Goal: Task Accomplishment & Management: Complete application form

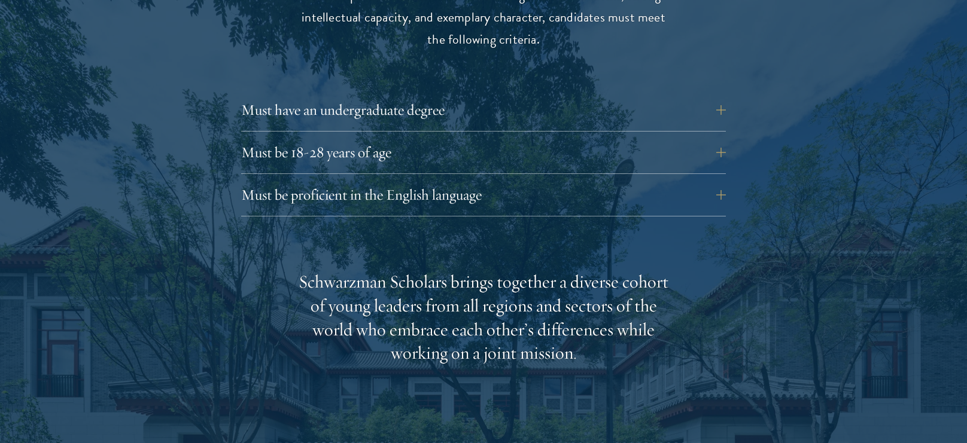
scroll to position [1684, 0]
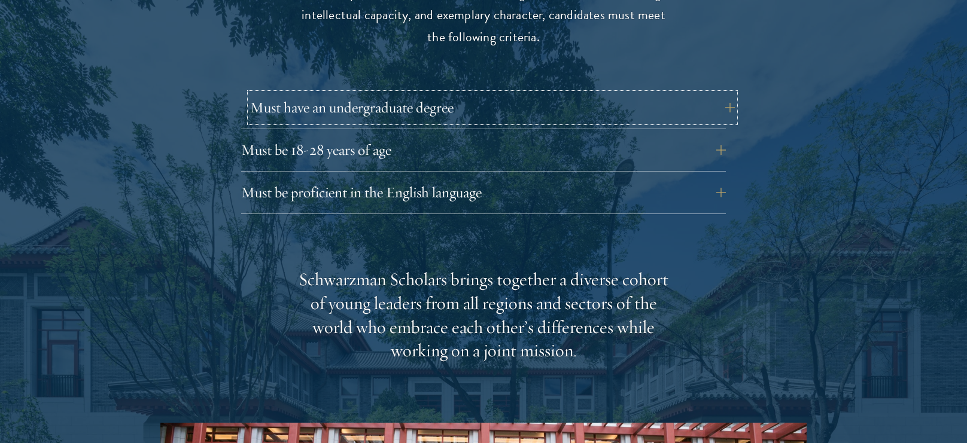
click at [552, 93] on button "Must have an undergraduate degree" at bounding box center [492, 107] width 484 height 29
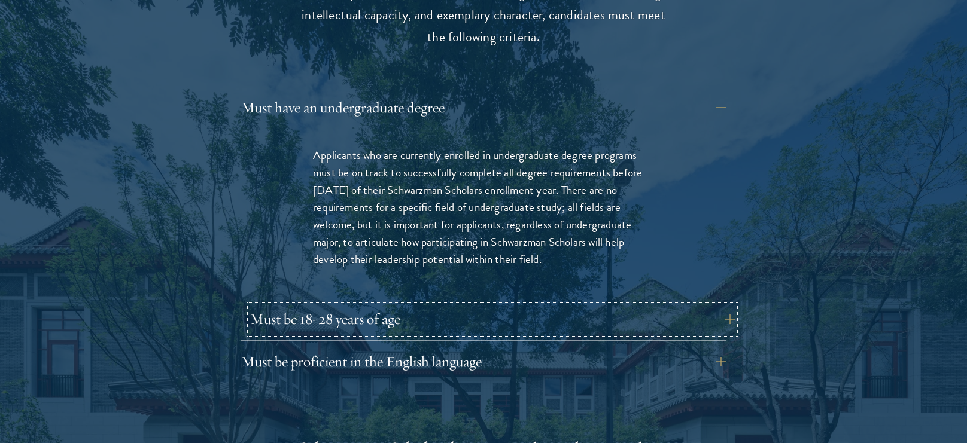
click at [318, 305] on button "Must be 18-28 years of age" at bounding box center [492, 319] width 484 height 29
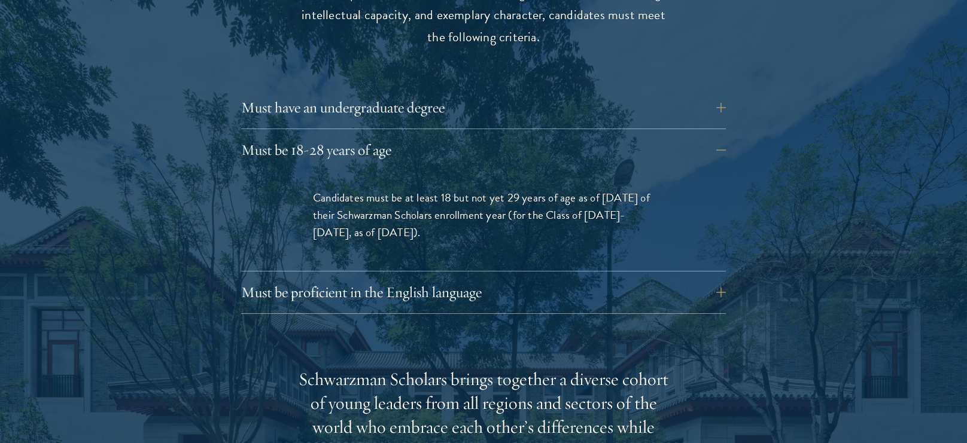
drag, startPoint x: 404, startPoint y: 174, endPoint x: 580, endPoint y: 211, distance: 179.7
click at [580, 211] on p "Candidates must be at least 18 but not yet 29 years of age as of [DATE] of thei…" at bounding box center [483, 215] width 341 height 52
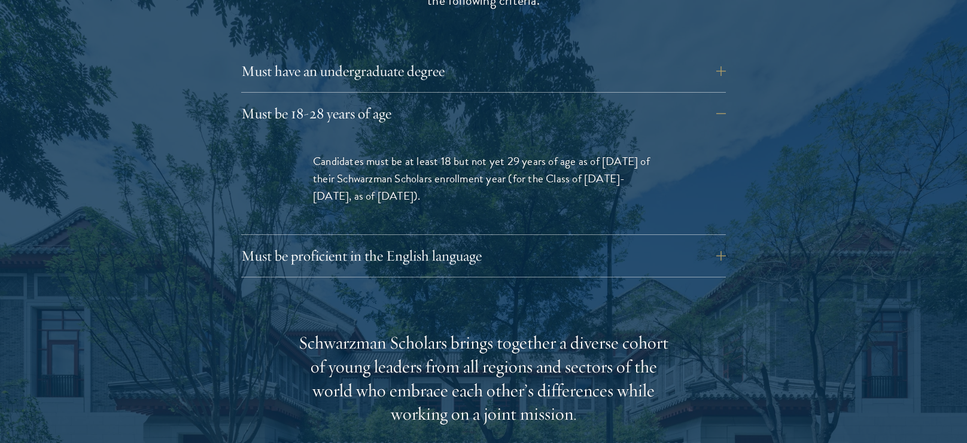
scroll to position [1723, 0]
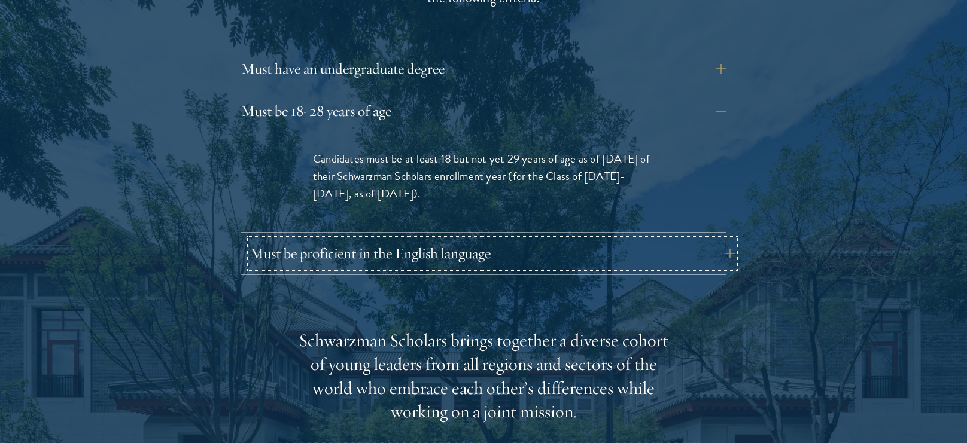
click at [533, 239] on button "Must be proficient in the English language" at bounding box center [492, 253] width 484 height 29
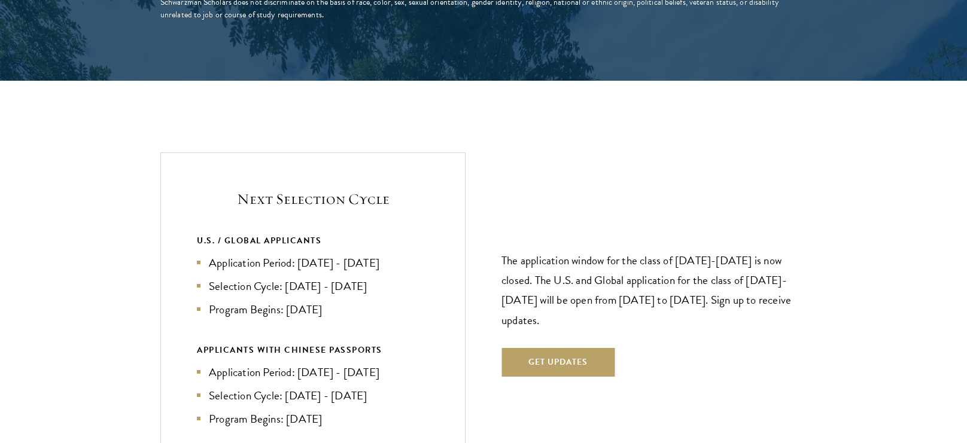
scroll to position [2819, 0]
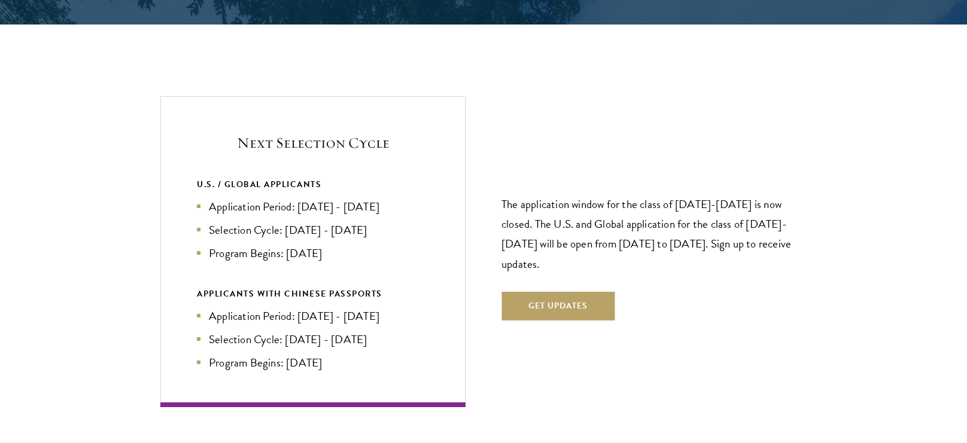
drag, startPoint x: 297, startPoint y: 183, endPoint x: 364, endPoint y: 215, distance: 73.8
click at [364, 215] on ul "Application Period: [DATE] - [DATE] Selection Cycle: [DATE] - [DATE] Program Be…" at bounding box center [313, 230] width 232 height 64
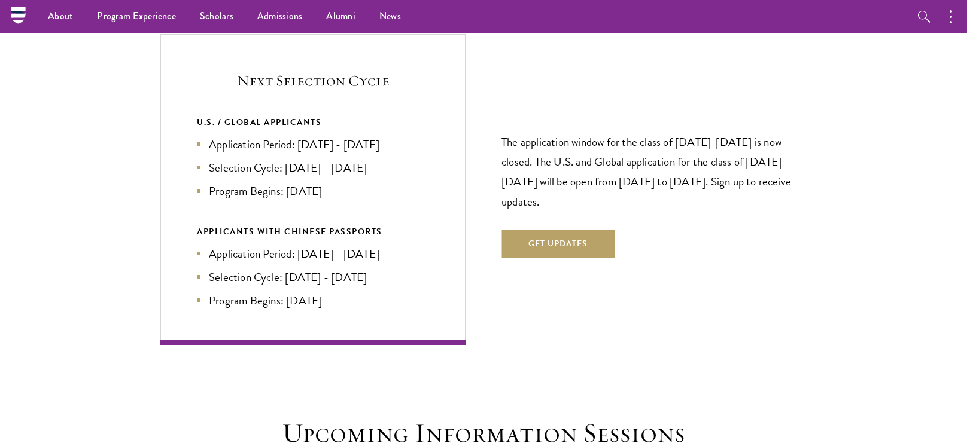
scroll to position [2880, 0]
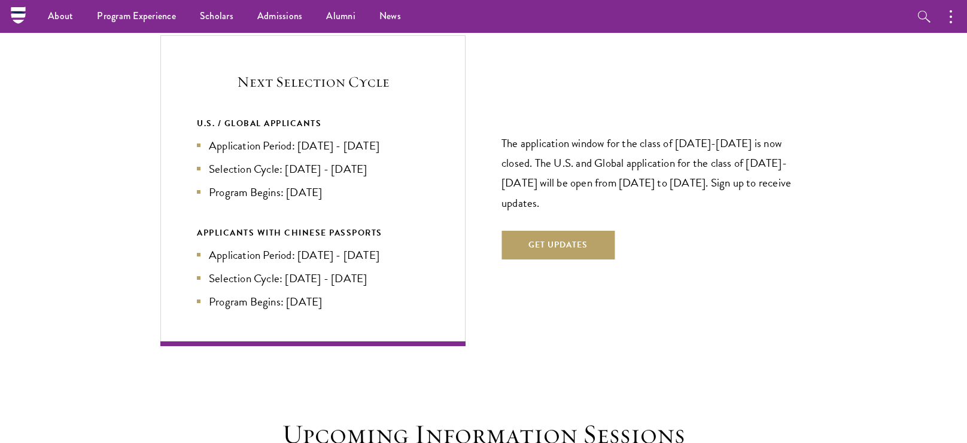
click at [374, 160] on li "Selection Cycle: [DATE] - [DATE]" at bounding box center [313, 168] width 232 height 17
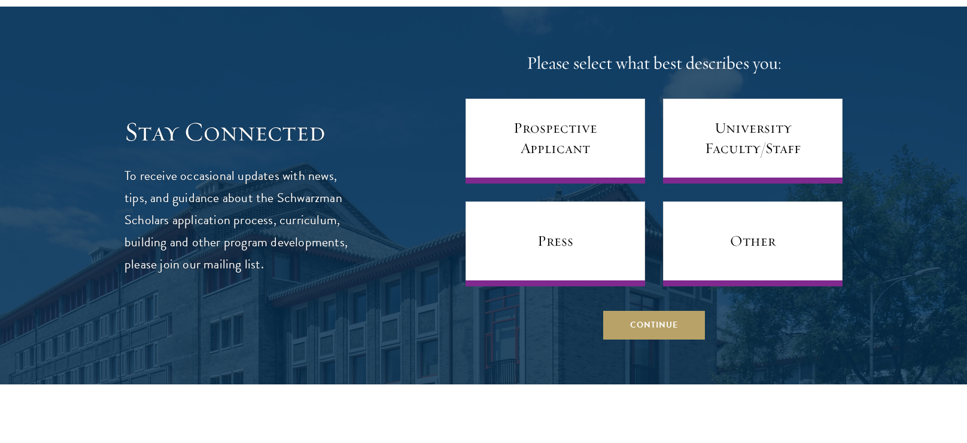
scroll to position [5032, 0]
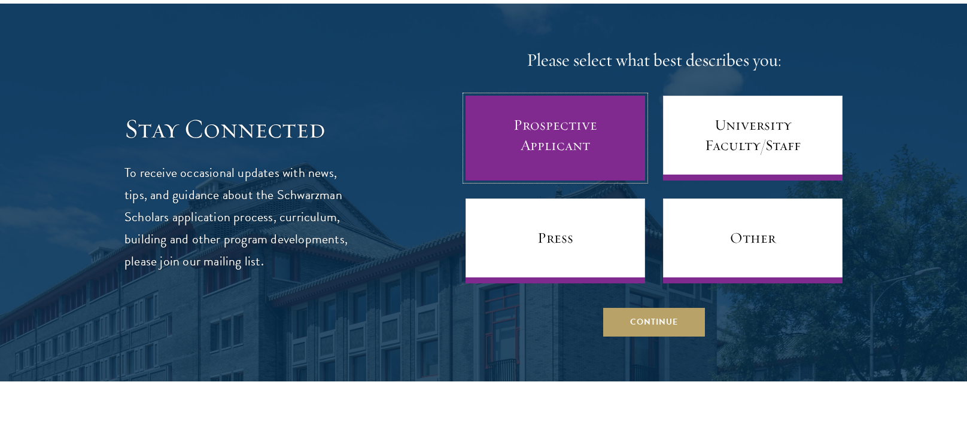
click at [601, 138] on link "Prospective Applicant" at bounding box center [554, 138] width 179 height 85
click at [581, 139] on link "Prospective Applicant" at bounding box center [554, 138] width 179 height 85
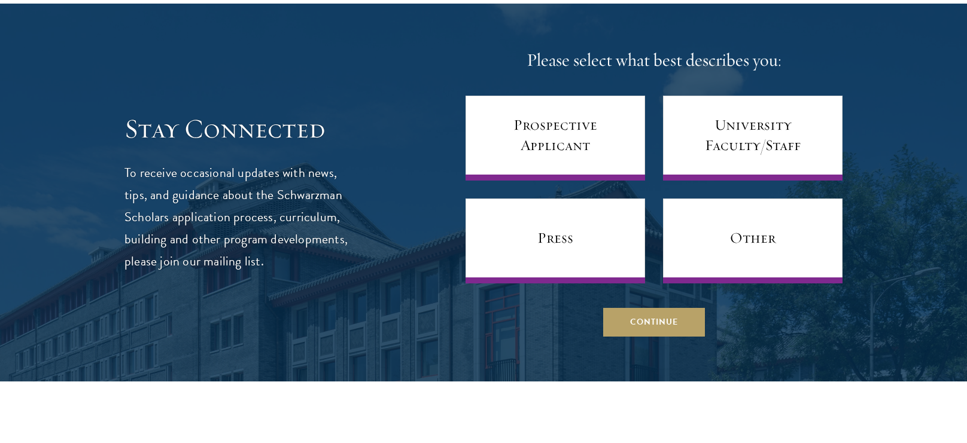
click at [641, 312] on div at bounding box center [483, 193] width 967 height 378
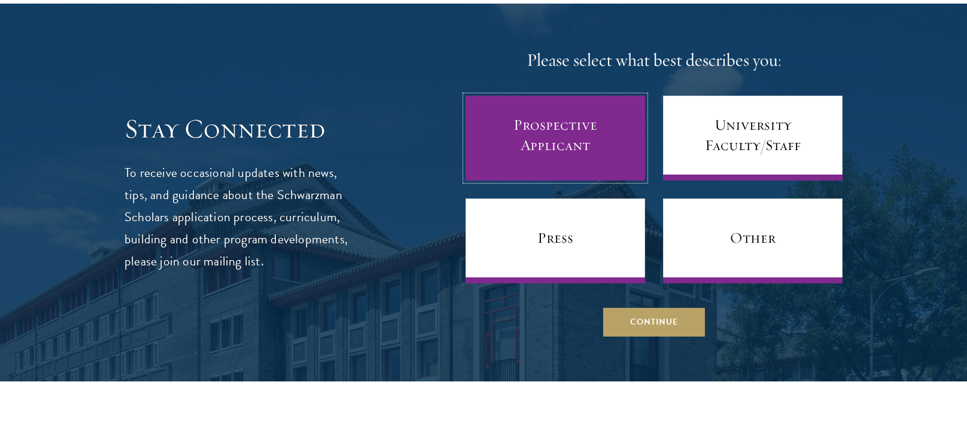
click at [581, 133] on link "Prospective Applicant" at bounding box center [554, 138] width 179 height 85
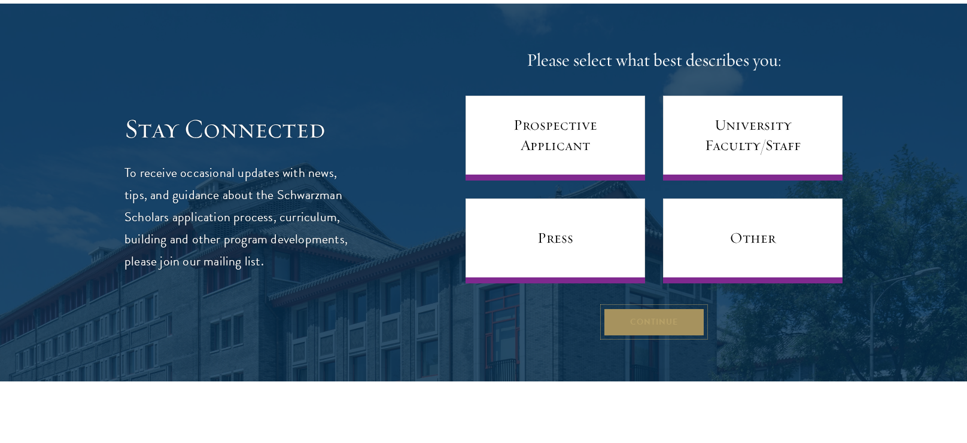
click at [668, 307] on button "Continue" at bounding box center [654, 321] width 102 height 29
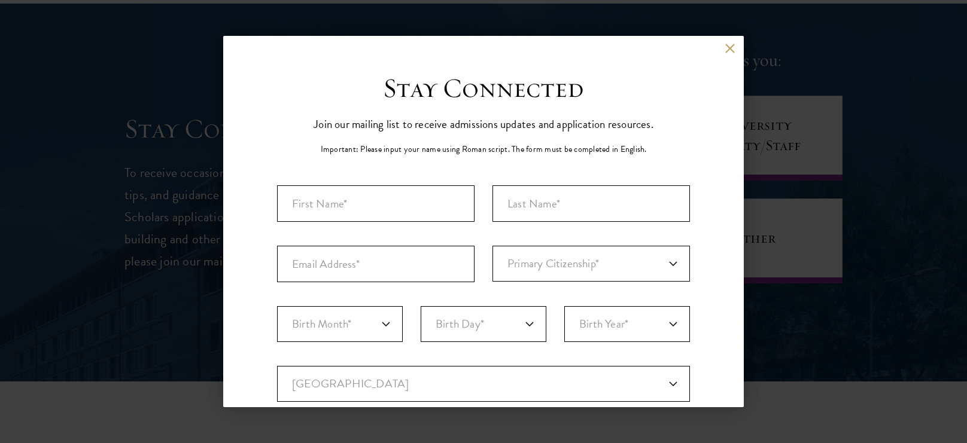
click at [730, 42] on div "Back Stay Connected Please select what best describes you: Prospective Applican…" at bounding box center [483, 221] width 520 height 371
click at [728, 45] on button at bounding box center [729, 48] width 10 height 10
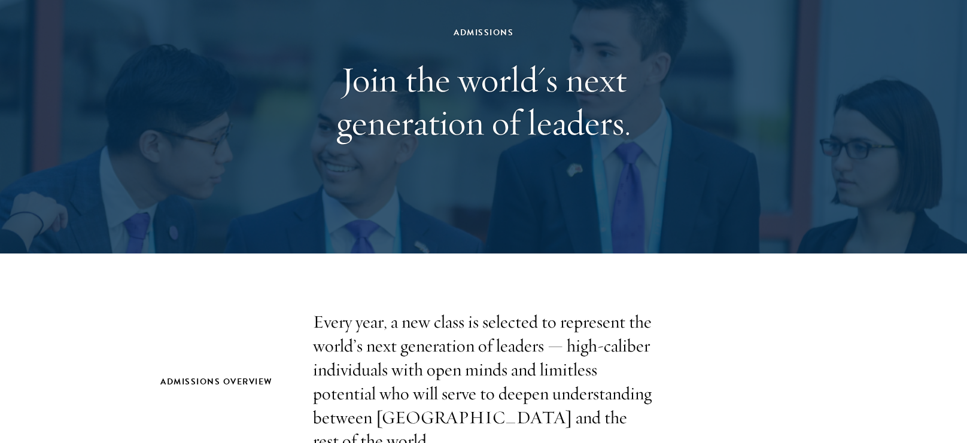
scroll to position [0, 0]
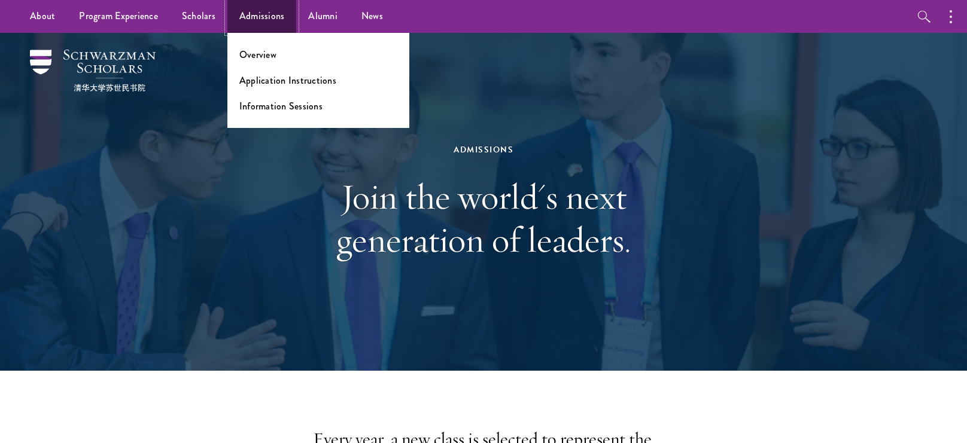
click at [243, 16] on link "Admissions" at bounding box center [261, 16] width 69 height 33
click at [285, 83] on link "Application Instructions" at bounding box center [287, 81] width 97 height 14
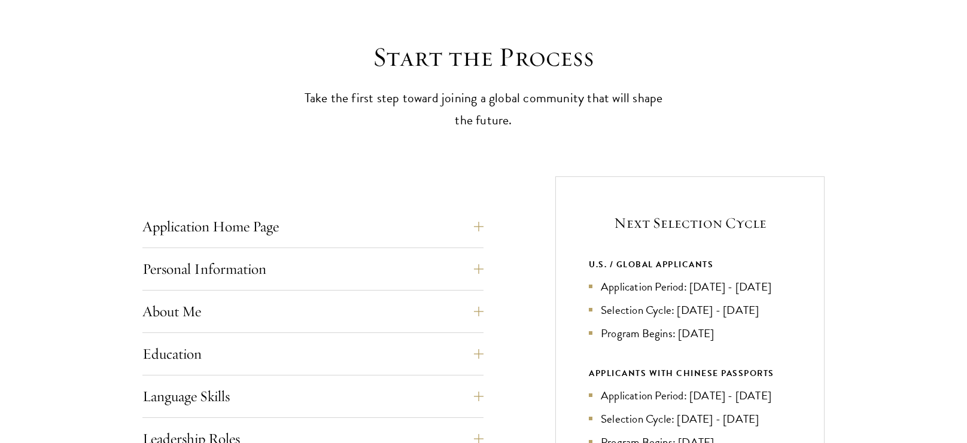
scroll to position [340, 0]
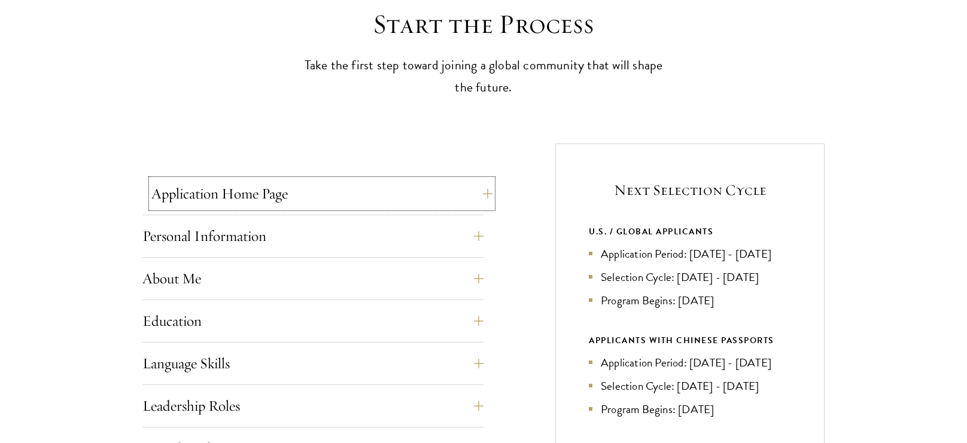
click at [373, 207] on button "Application Home Page" at bounding box center [321, 193] width 341 height 29
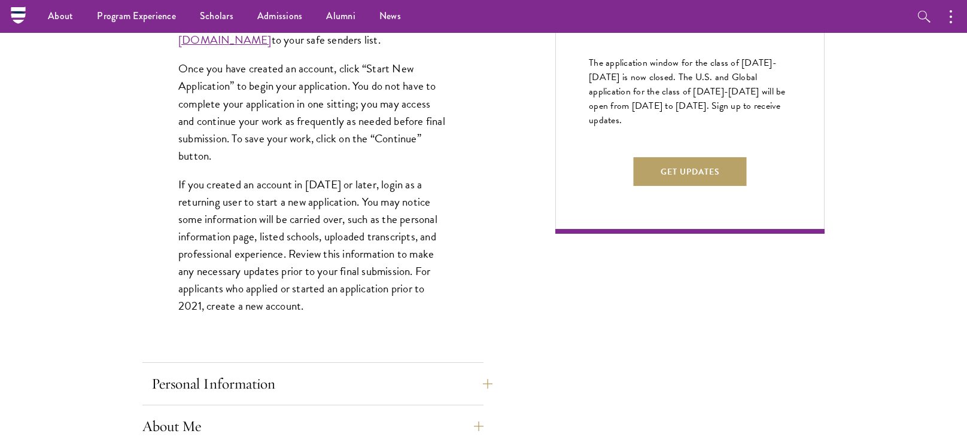
scroll to position [726, 0]
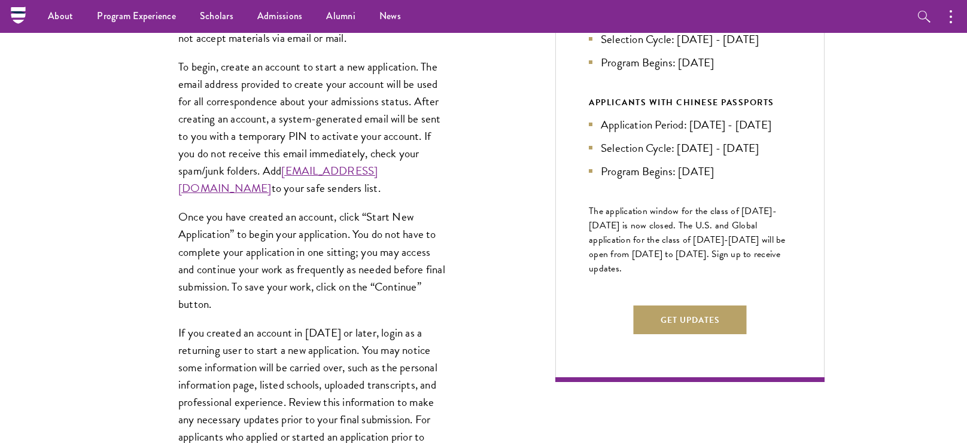
click at [383, 100] on p "To begin, create an account to start a new application. The email address provi…" at bounding box center [312, 127] width 269 height 139
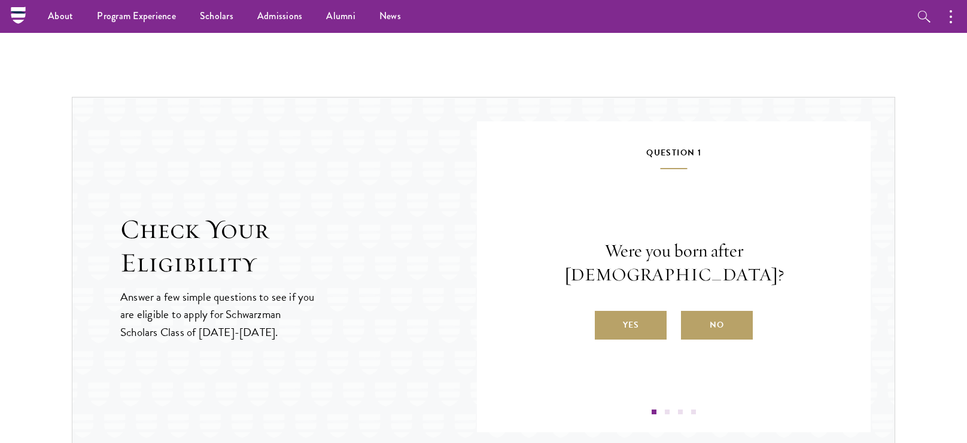
scroll to position [1700, 0]
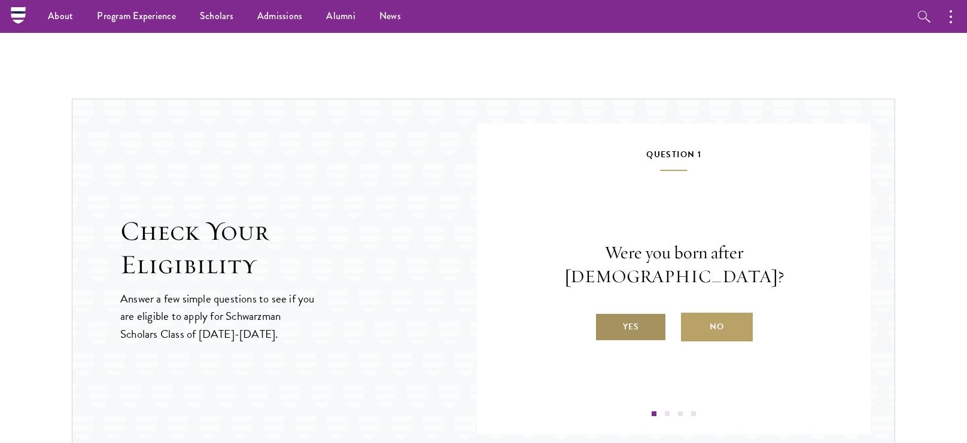
click at [624, 315] on label "Yes" at bounding box center [631, 327] width 72 height 29
click at [605, 315] on input "Yes" at bounding box center [600, 319] width 11 height 11
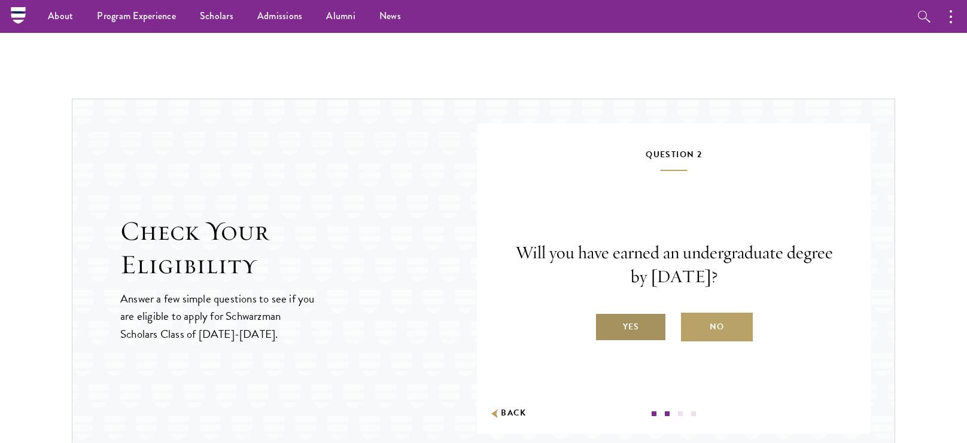
click at [657, 322] on label "Yes" at bounding box center [631, 327] width 72 height 29
click at [605, 322] on input "Yes" at bounding box center [600, 319] width 11 height 11
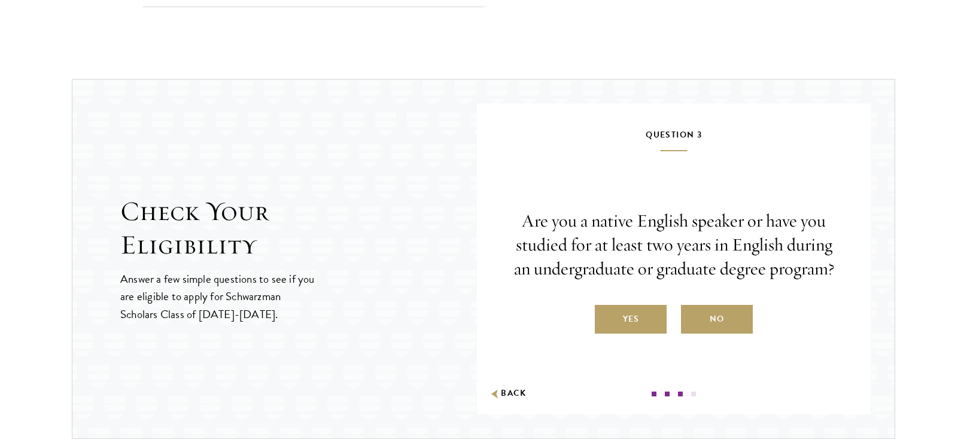
scroll to position [1723, 0]
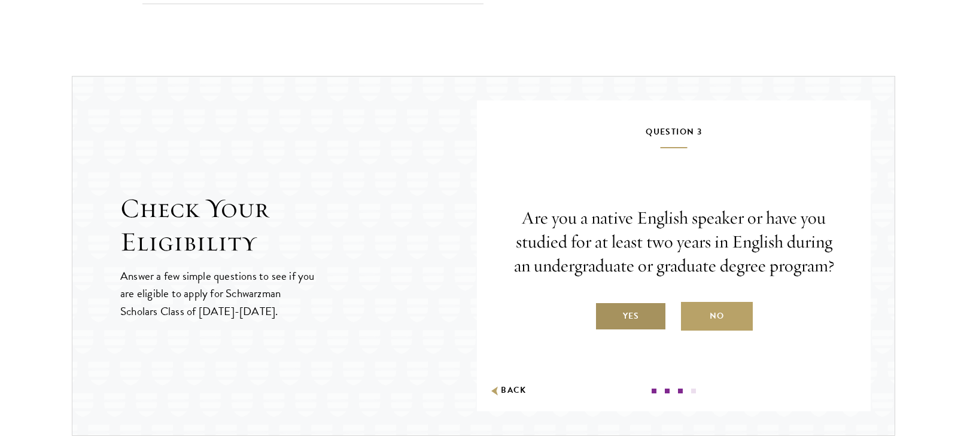
click at [623, 308] on label "Yes" at bounding box center [631, 316] width 72 height 29
click at [605, 308] on input "Yes" at bounding box center [600, 308] width 11 height 11
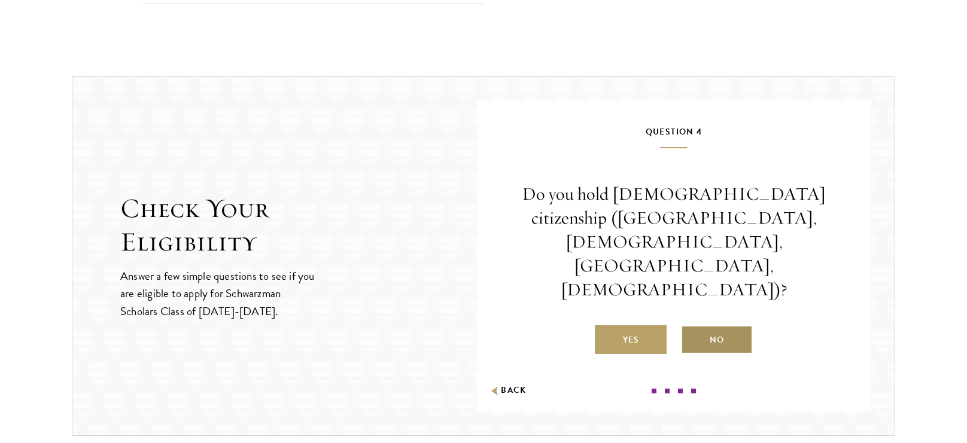
click at [738, 325] on label "No" at bounding box center [717, 339] width 72 height 29
click at [691, 327] on input "No" at bounding box center [686, 332] width 11 height 11
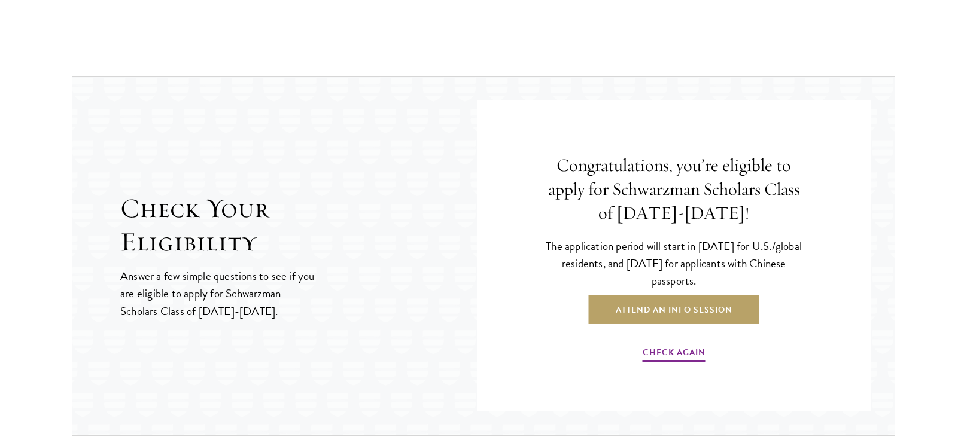
drag, startPoint x: 539, startPoint y: 194, endPoint x: 736, endPoint y: 278, distance: 214.4
click at [736, 278] on div "Congratulations, you’re eligible to apply for Schwarzman Scholars Class of 2027…" at bounding box center [674, 258] width 322 height 269
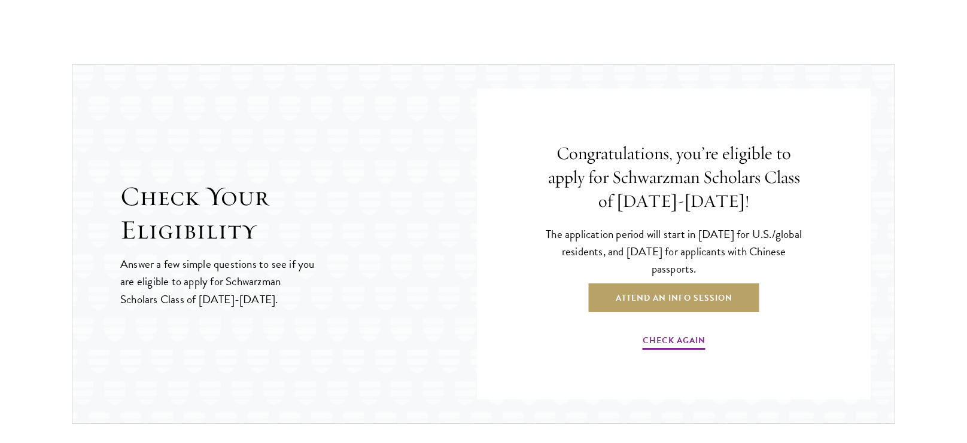
scroll to position [1728, 0]
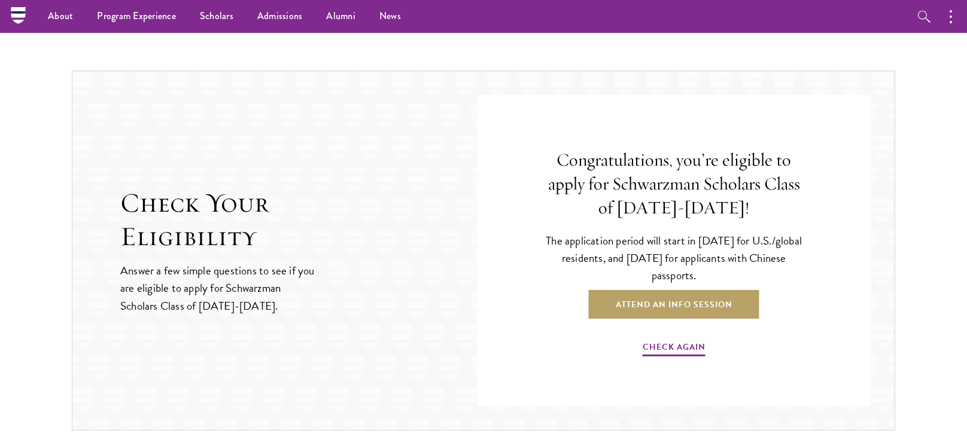
click at [768, 182] on h4 "Congratulations, you’re eligible to apply for Schwarzman Scholars Class of 2027…" at bounding box center [673, 184] width 262 height 72
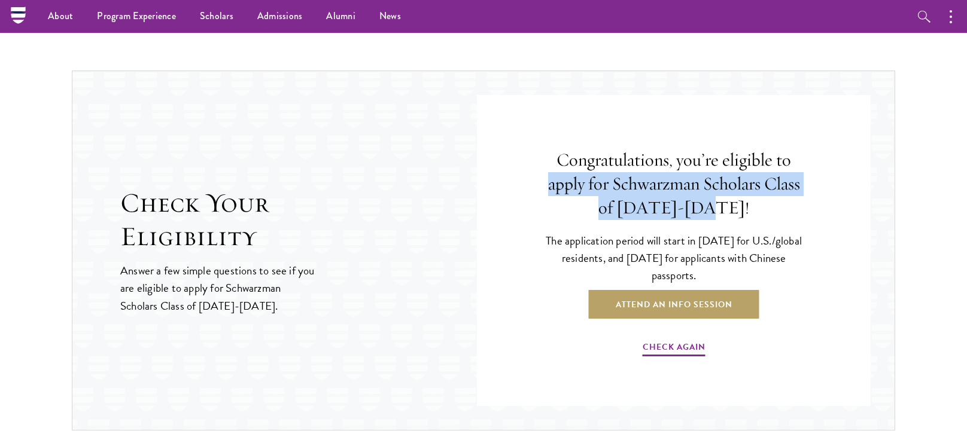
drag, startPoint x: 548, startPoint y: 186, endPoint x: 773, endPoint y: 210, distance: 226.2
click at [773, 210] on h4 "Congratulations, you’re eligible to apply for Schwarzman Scholars Class of 2027…" at bounding box center [673, 184] width 262 height 72
copy h4 "apply for Schwarzman Scholars Class of 2027-2028!"
